Goal: Information Seeking & Learning: Find specific fact

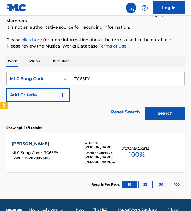
drag, startPoint x: 103, startPoint y: 77, endPoint x: 43, endPoint y: 75, distance: 60.5
click at [43, 75] on div "SearchWithCriteria0bfd52d5-3f51-46a8-a438-504931f949d5 MLC Song Code TC65FY" at bounding box center [95, 78] width 178 height 13
paste input "CAGOO1966522"
drag, startPoint x: 123, startPoint y: 78, endPoint x: -99, endPoint y: 61, distance: 222.9
click at [0, 61] on html "Accessibility Screen-Reader Guide, Feedback, and Issue Reporting | New window L…" at bounding box center [95, 57] width 191 height 211
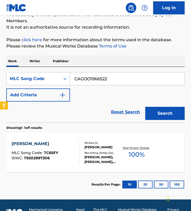
paste input "FI2U55"
type input "FI2U55"
click at [145, 107] on button "Search" at bounding box center [164, 113] width 39 height 13
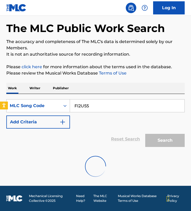
scroll to position [48, 0]
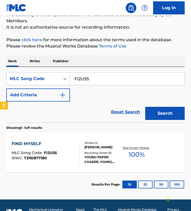
click at [72, 158] on div "FIND MYSELF MLC Song Code : FI2U55 ISWC : T3110877180" at bounding box center [46, 153] width 68 height 24
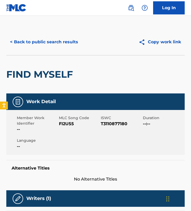
click at [64, 125] on span "FI2U55" at bounding box center [79, 124] width 41 height 6
copy span "FI2U55"
click at [41, 43] on button "< Back to public search results" at bounding box center [43, 42] width 75 height 13
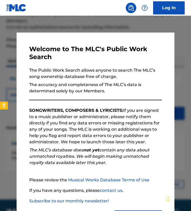
click at [9, 80] on div at bounding box center [95, 121] width 191 height 211
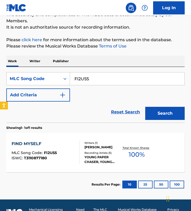
drag, startPoint x: 89, startPoint y: 80, endPoint x: -1, endPoint y: 68, distance: 90.4
click at [0, 68] on html "Accessibility Screen-Reader Guide, Feedback, and Issue Reporting | New window L…" at bounding box center [95, 57] width 191 height 211
paste input "X7669D"
type input "X7669D"
click at [145, 107] on button "Search" at bounding box center [164, 113] width 39 height 13
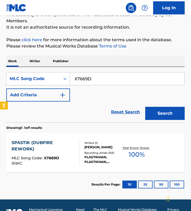
click at [77, 137] on div "SPASTIK (DUBFIRE REWORK) MLC Song Code : X7669D ISWC : Writers ( 1 ) RICHARD MI…" at bounding box center [95, 152] width 178 height 39
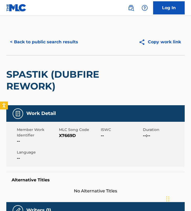
click at [71, 135] on span "X7669D" at bounding box center [79, 136] width 41 height 6
copy span "X7669D"
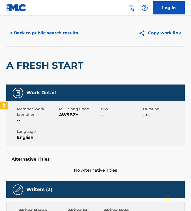
click at [39, 25] on div "< Back to public search results Copy work link" at bounding box center [95, 33] width 178 height 26
click at [39, 37] on button "< Back to public search results" at bounding box center [43, 33] width 75 height 13
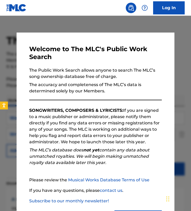
scroll to position [157, 0]
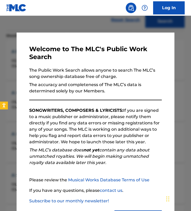
click at [39, 33] on div "Welcome to The MLC's Public Work Search The Public Work Search allows anyone to…" at bounding box center [96, 135] width 158 height 205
click at [42, 27] on div at bounding box center [95, 121] width 191 height 211
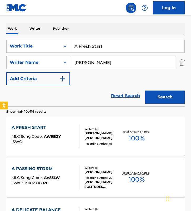
scroll to position [0, 0]
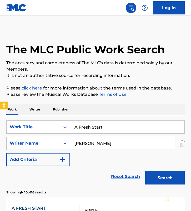
drag, startPoint x: 114, startPoint y: 128, endPoint x: -53, endPoint y: 105, distance: 168.6
click at [0, 105] on html "Accessibility Screen-Reader Guide, Feedback, and Issue Reporting | New window L…" at bounding box center [95, 105] width 191 height 211
paste input "YKWIM?"
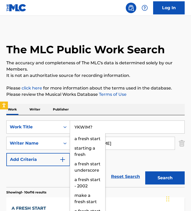
type input "YKWIM?"
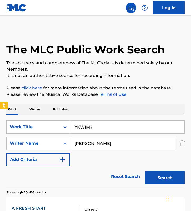
click at [124, 145] on input "[PERSON_NAME]" at bounding box center [122, 143] width 105 height 13
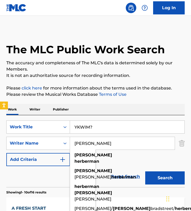
paste input "[PERSON_NAME]"
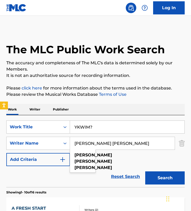
click at [124, 145] on input "[PERSON_NAME] [PERSON_NAME]" at bounding box center [122, 143] width 105 height 13
paste input "Search Form"
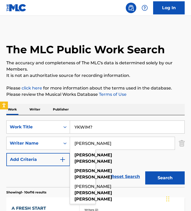
type input "[PERSON_NAME]"
click at [145, 172] on button "Search" at bounding box center [164, 178] width 39 height 13
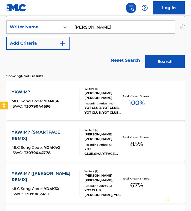
scroll to position [117, 0]
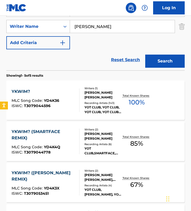
click at [78, 89] on div at bounding box center [77, 101] width 4 height 24
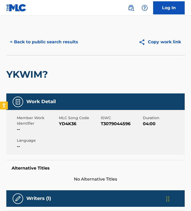
click at [64, 123] on span "YD4K36" at bounding box center [79, 124] width 41 height 6
copy span "YD4K36"
click at [31, 42] on button "< Back to public search results" at bounding box center [43, 42] width 75 height 13
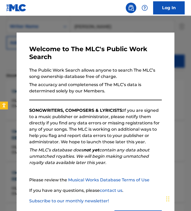
click at [46, 22] on div at bounding box center [95, 121] width 191 height 211
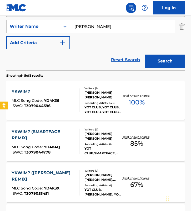
drag, startPoint x: 108, startPoint y: 31, endPoint x: 26, endPoint y: 16, distance: 83.1
click at [27, 17] on div "SearchWithCriteria56bb005a-112c-4fd1-9512-738c2e664551 Work Title YKWIM? Search…" at bounding box center [95, 27] width 178 height 46
paste input "[PERSON_NAME]"
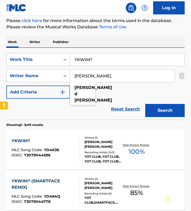
scroll to position [42, 0]
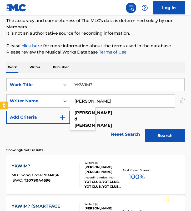
type input "[PERSON_NAME]"
drag, startPoint x: 105, startPoint y: 83, endPoint x: -2, endPoint y: 65, distance: 108.6
click at [0, 65] on html "Accessibility Screen-Reader Guide, Feedback, and Issue Reporting | New window L…" at bounding box center [95, 63] width 191 height 211
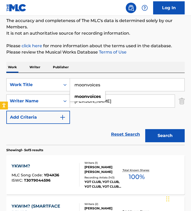
type input "moonvoices"
click at [145, 129] on button "Search" at bounding box center [164, 135] width 39 height 13
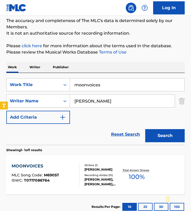
click at [82, 169] on div "Writers ( 1 ) [PERSON_NAME] Recording Artists ( 10 ) [PERSON_NAME],[PERSON_NAME…" at bounding box center [100, 175] width 42 height 23
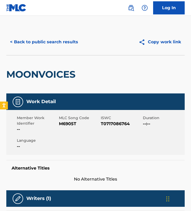
click at [66, 124] on span "M6905T" at bounding box center [79, 124] width 41 height 6
copy span "M6905T"
click at [52, 38] on button "< Back to public search results" at bounding box center [43, 42] width 75 height 13
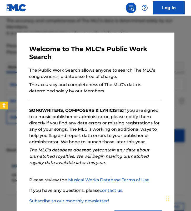
click at [59, 21] on div at bounding box center [95, 121] width 191 height 211
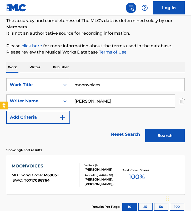
drag, startPoint x: 125, startPoint y: 105, endPoint x: -7, endPoint y: 78, distance: 134.6
click at [0, 78] on html "Accessibility Screen-Reader Guide, Feedback, and Issue Reporting | New window L…" at bounding box center [95, 63] width 191 height 211
paste input "[PERSON_NAME]"
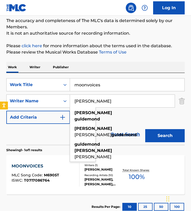
type input "[PERSON_NAME]"
drag, startPoint x: 114, startPoint y: 88, endPoint x: -12, endPoint y: 69, distance: 127.0
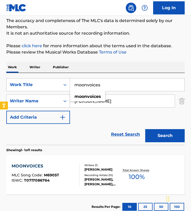
click at [0, 69] on html "Accessibility Screen-Reader Guide, Feedback, and Issue Reporting | New window L…" at bounding box center [95, 63] width 191 height 211
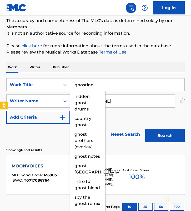
type input "ghosting"
click at [145, 129] on button "Search" at bounding box center [164, 135] width 39 height 13
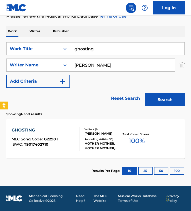
click at [84, 154] on div "GHOSTING MLC Song Code : G2290T ISWC : T9017402710 Writers ( 1 ) [PERSON_NAME] …" at bounding box center [95, 138] width 178 height 39
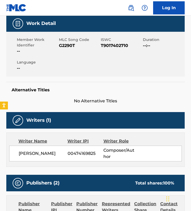
scroll to position [0, 0]
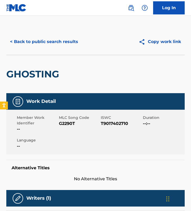
click at [64, 119] on span "MLC Song Code" at bounding box center [79, 118] width 41 height 6
click at [64, 121] on span "G2290T" at bounding box center [79, 124] width 41 height 6
copy span "G2290T"
click at [62, 34] on div "< Back to public search results Copy work link" at bounding box center [95, 42] width 178 height 26
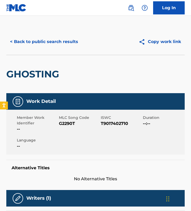
click at [62, 37] on button "< Back to public search results" at bounding box center [43, 41] width 75 height 13
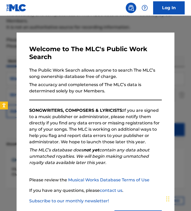
click at [7, 89] on div at bounding box center [95, 121] width 191 height 211
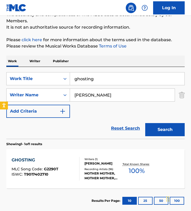
drag, startPoint x: 126, startPoint y: 96, endPoint x: -5, endPoint y: 85, distance: 131.7
click at [0, 85] on html "Accessibility Screen-Reader Guide, Feedback, and Issue Reporting | New window L…" at bounding box center [95, 57] width 191 height 211
paste input "[PERSON_NAME]"
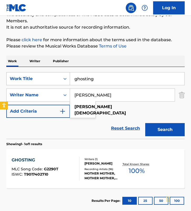
type input "[PERSON_NAME]"
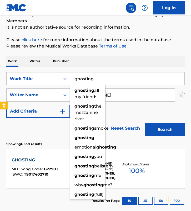
drag, startPoint x: 68, startPoint y: 79, endPoint x: -34, endPoint y: 77, distance: 102.9
click at [0, 77] on html "Accessibility Screen-Reader Guide, Feedback, and Issue Reporting | New window L…" at bounding box center [95, 57] width 191 height 211
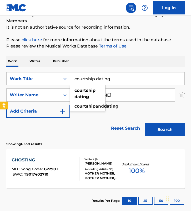
type input "courtship dating"
click at [145, 123] on button "Search" at bounding box center [164, 129] width 39 height 13
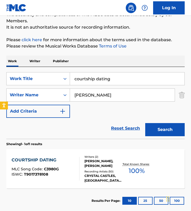
click at [58, 169] on div "MLC Song Code : C3980G" at bounding box center [35, 170] width 47 height 5
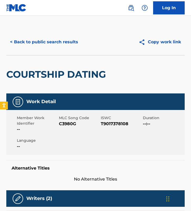
click at [71, 124] on span "C3980G" at bounding box center [79, 124] width 41 height 6
copy span "C3980G"
click at [45, 40] on button "< Back to public search results" at bounding box center [43, 42] width 75 height 13
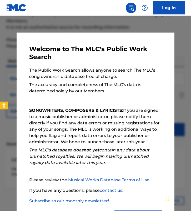
click at [10, 87] on div at bounding box center [95, 121] width 191 height 211
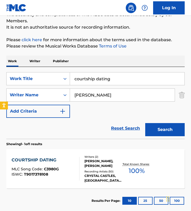
drag, startPoint x: 95, startPoint y: 96, endPoint x: 6, endPoint y: 79, distance: 91.0
click at [6, 79] on div "The MLC Public Work Search The accuracy and completeness of The MLC's data is d…" at bounding box center [95, 97] width 191 height 233
paste input "[PERSON_NAME]"
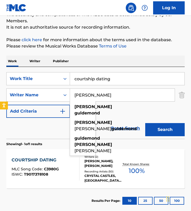
type input "[PERSON_NAME]"
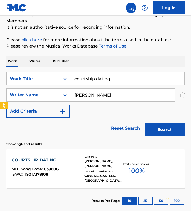
drag, startPoint x: 119, startPoint y: 82, endPoint x: -4, endPoint y: 58, distance: 125.8
click at [0, 58] on html "Accessibility Screen-Reader Guide, Feedback, and Issue Reporting | New window L…" at bounding box center [95, 57] width 191 height 211
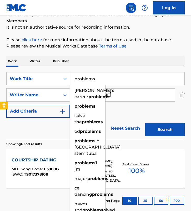
type input "problems"
click at [145, 123] on button "Search" at bounding box center [164, 129] width 39 height 13
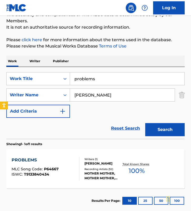
click at [82, 146] on section "Showing 1 - 1 of 1 results" at bounding box center [95, 143] width 178 height 8
click at [78, 159] on div at bounding box center [77, 169] width 4 height 24
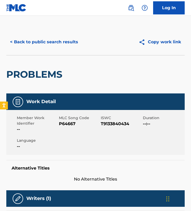
click at [66, 124] on span "P64667" at bounding box center [79, 124] width 41 height 6
copy span "P64667"
click at [49, 45] on button "< Back to public search results" at bounding box center [43, 42] width 75 height 13
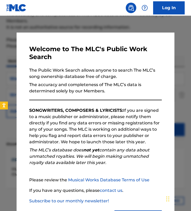
click at [23, 30] on div at bounding box center [95, 121] width 191 height 211
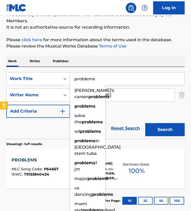
drag, startPoint x: 113, startPoint y: 85, endPoint x: 37, endPoint y: 71, distance: 77.2
click at [37, 71] on div "SearchWithCriteria56bb005a-112c-4fd1-9512-738c2e664551 Work Title problems [PER…" at bounding box center [95, 103] width 178 height 72
paste input "Spastik"
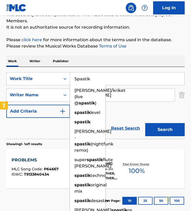
type input "Spastik"
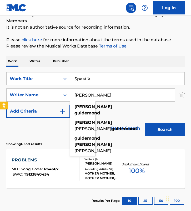
drag, startPoint x: 98, startPoint y: 95, endPoint x: 3, endPoint y: 93, distance: 95.3
click at [3, 93] on div "The MLC Public Work Search The accuracy and completeness of The MLC's data is d…" at bounding box center [95, 97] width 191 height 233
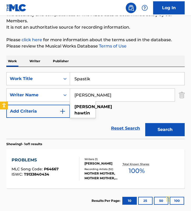
click at [145, 123] on button "Search" at bounding box center [164, 129] width 39 height 13
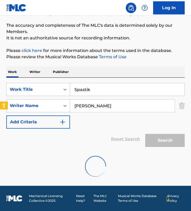
scroll to position [21, 0]
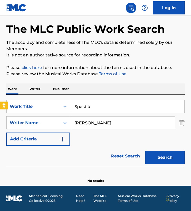
click at [118, 119] on input "[PERSON_NAME]" at bounding box center [122, 123] width 105 height 13
paste input "[PERSON_NAME]"
type input "[PERSON_NAME]"
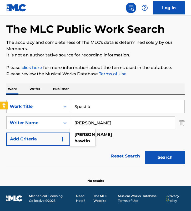
click at [145, 151] on button "Search" at bounding box center [164, 157] width 39 height 13
